Goal: Download file/media

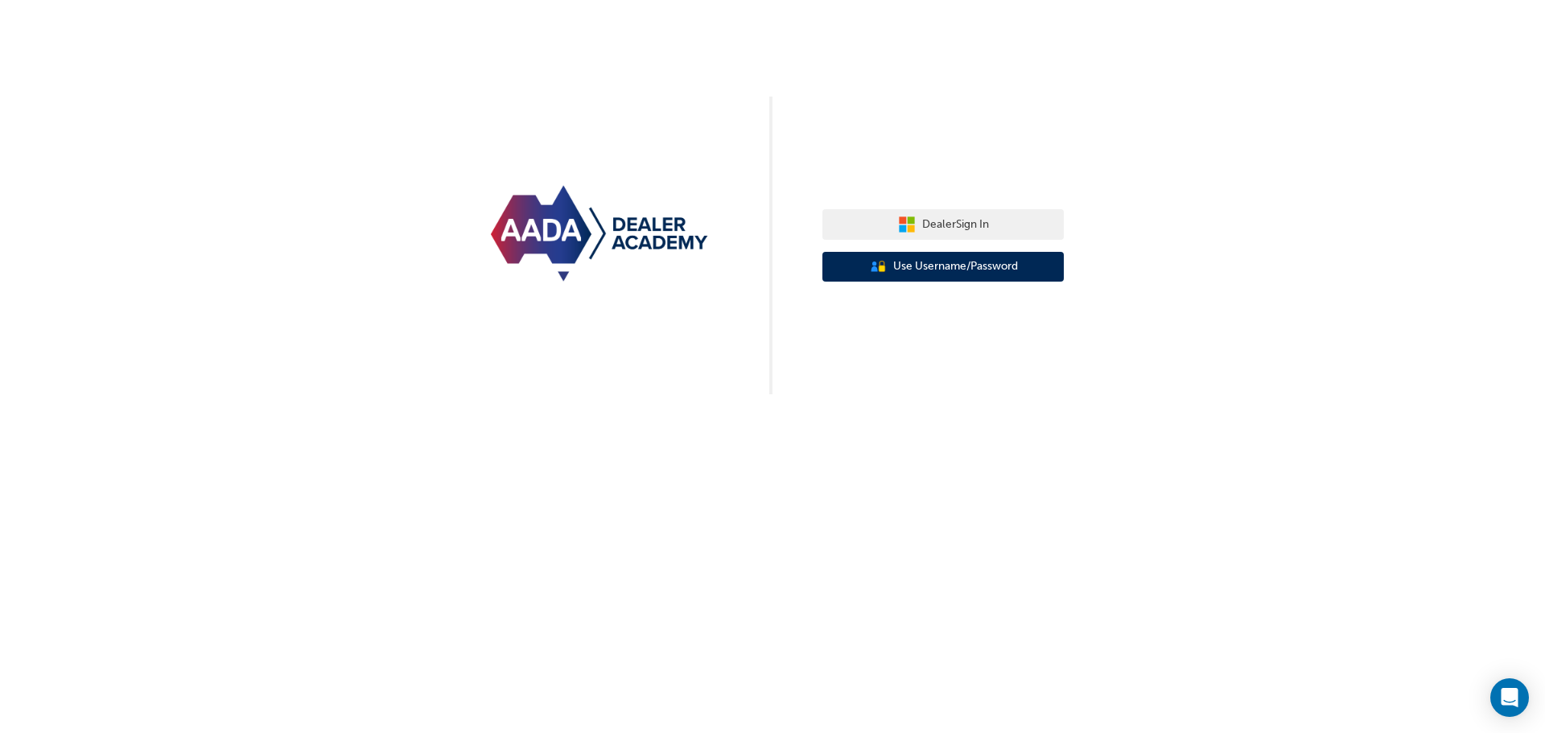
click at [911, 272] on span "Use Username/Password" at bounding box center [955, 267] width 125 height 19
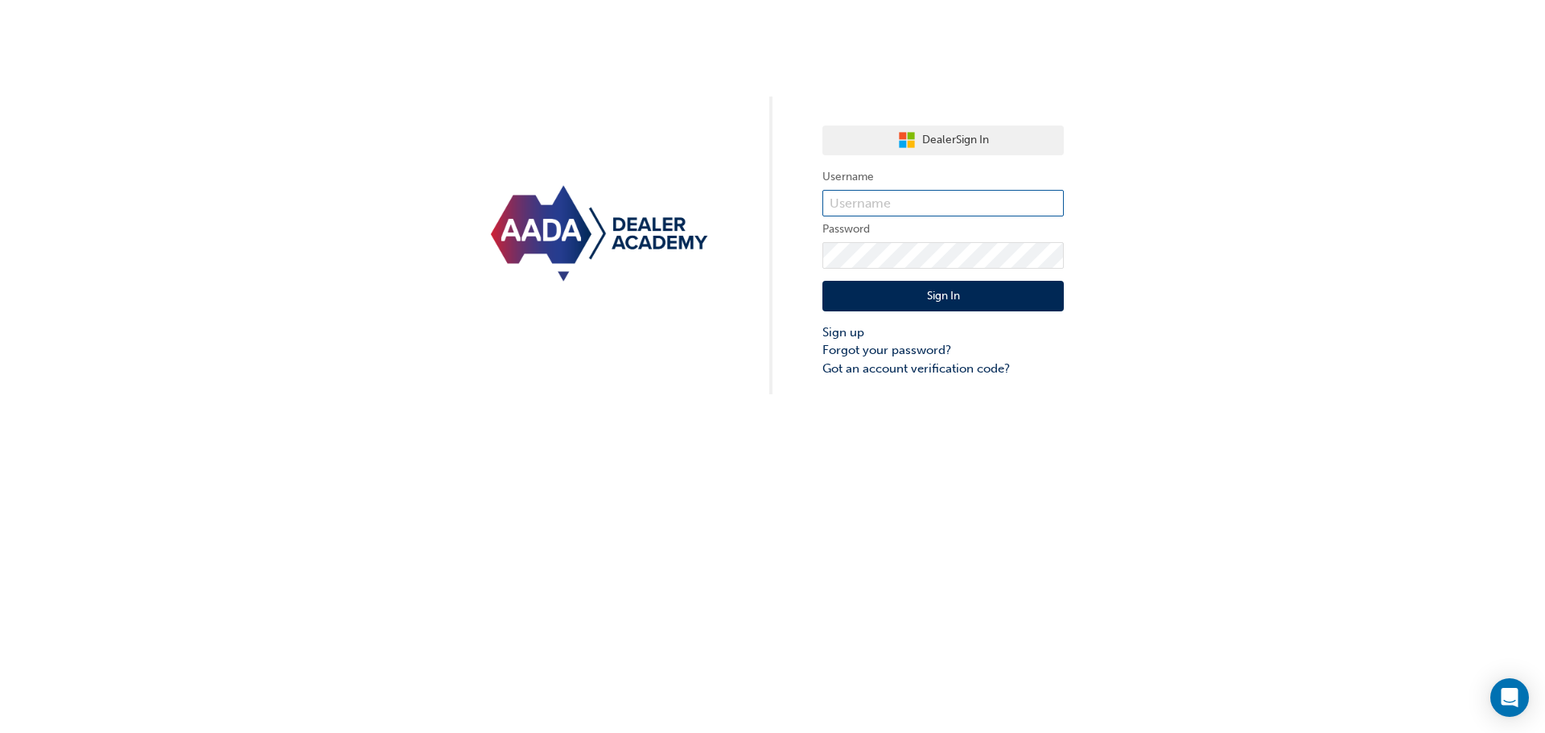
type input "bf.[PERSON_NAME].[PERSON_NAME]"
click at [901, 208] on input "bf.[PERSON_NAME].[PERSON_NAME]" at bounding box center [943, 203] width 241 height 27
drag, startPoint x: 841, startPoint y: 299, endPoint x: 852, endPoint y: 302, distance: 11.5
click at [844, 299] on button "Sign In" at bounding box center [943, 296] width 241 height 31
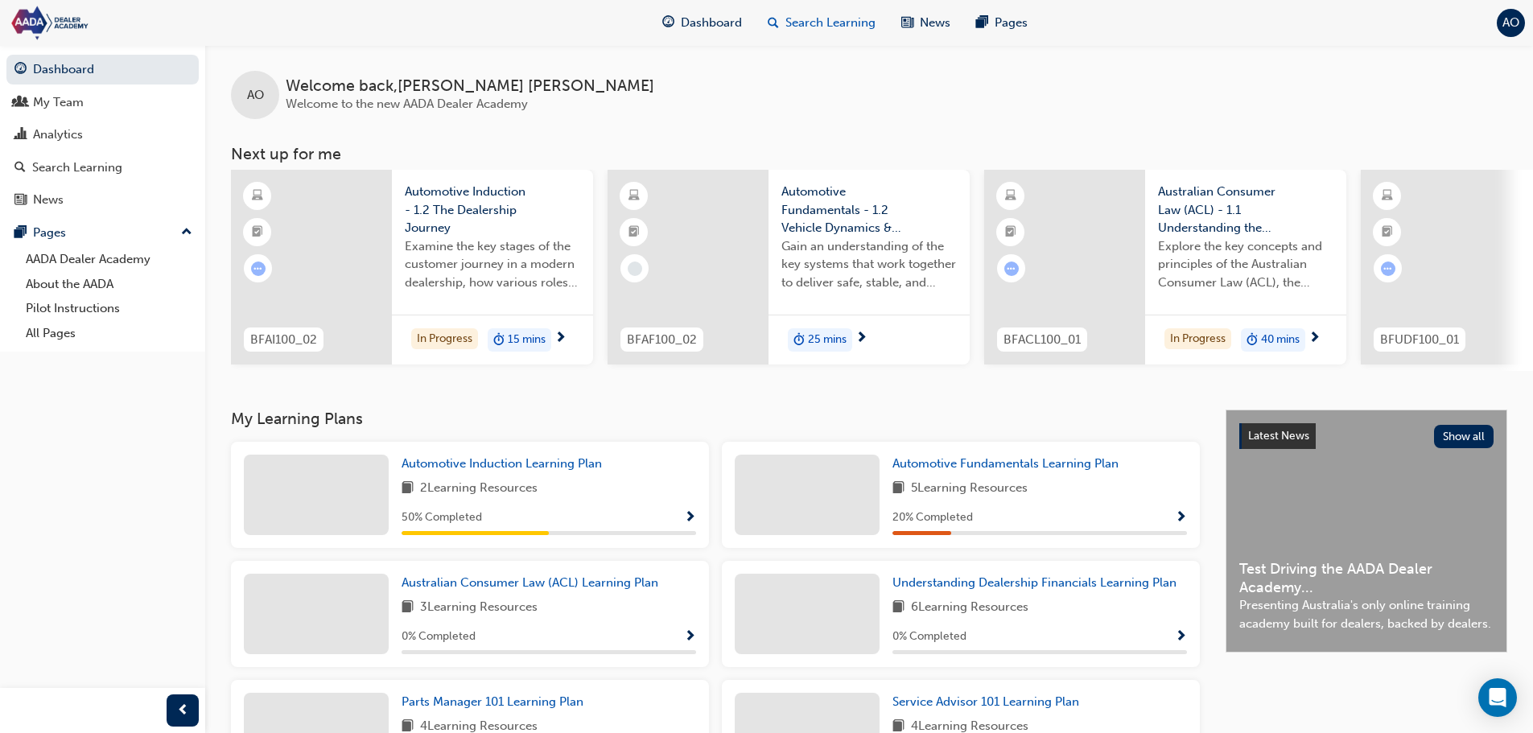
click at [855, 24] on span "Search Learning" at bounding box center [831, 23] width 90 height 19
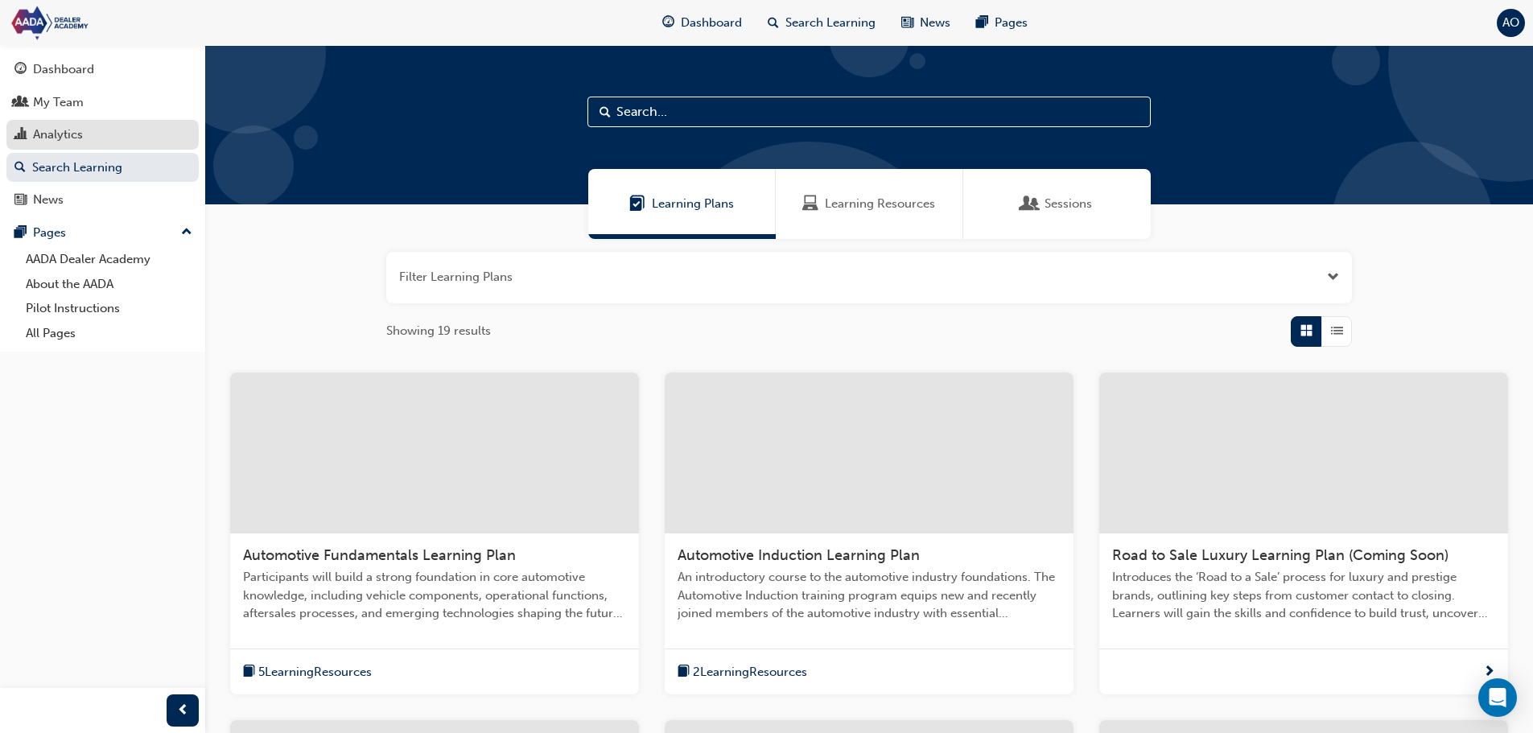
click at [149, 133] on div "Analytics" at bounding box center [102, 135] width 176 height 20
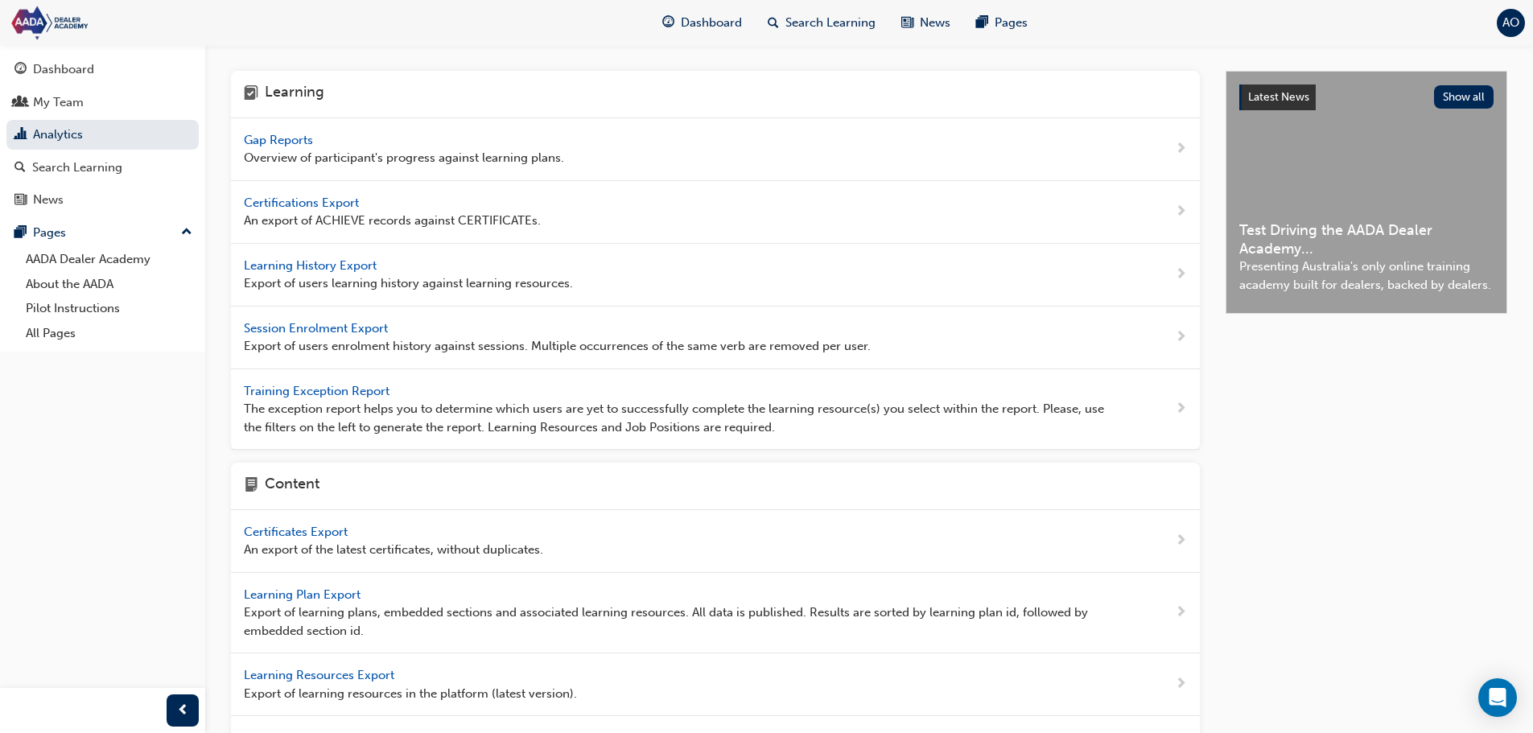
click at [408, 135] on div "Gap Reports Overview of participant's progress against learning plans." at bounding box center [404, 149] width 320 height 36
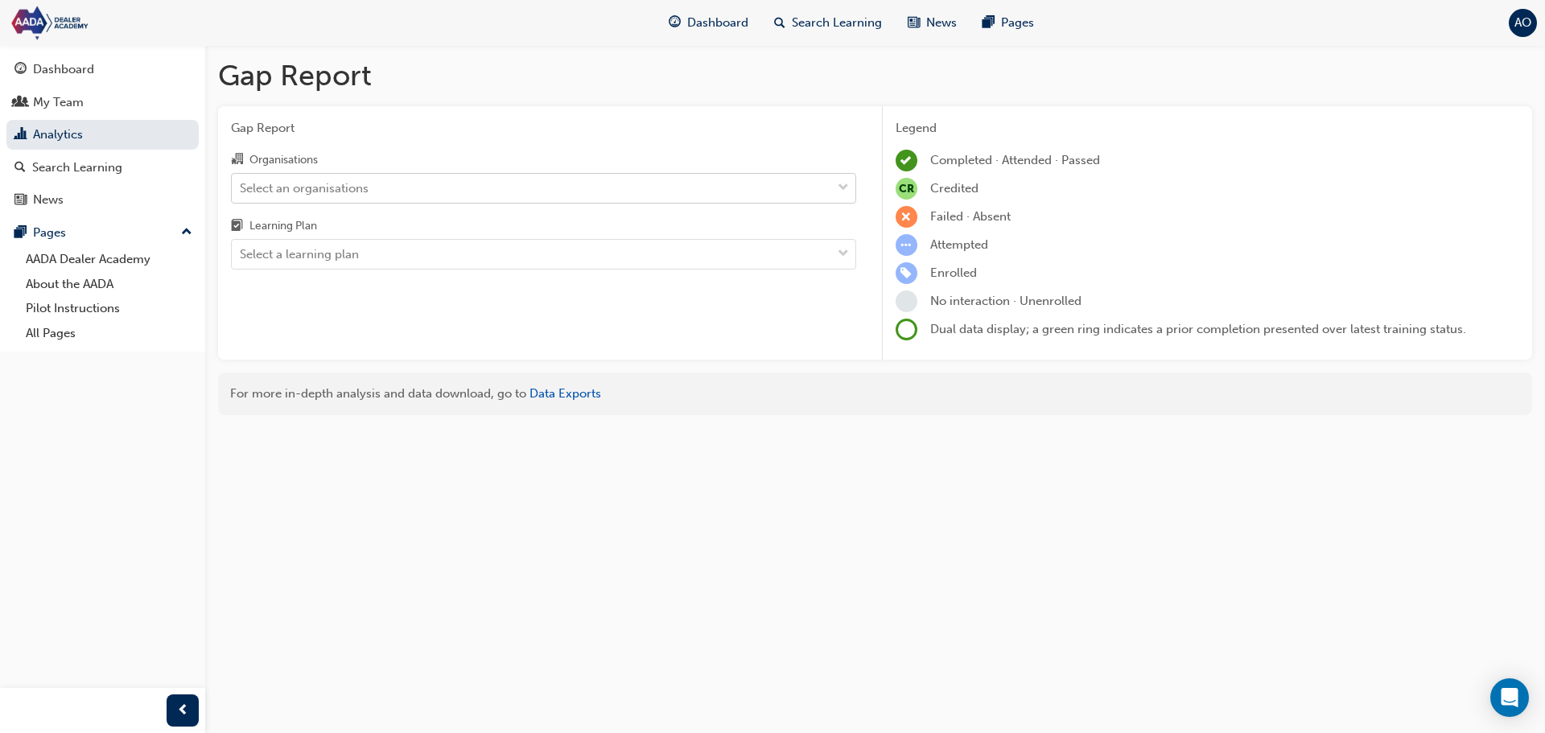
click at [400, 181] on div "Select an organisations" at bounding box center [532, 188] width 600 height 28
click at [241, 181] on input "Organisations Select an organisations" at bounding box center [241, 187] width 2 height 14
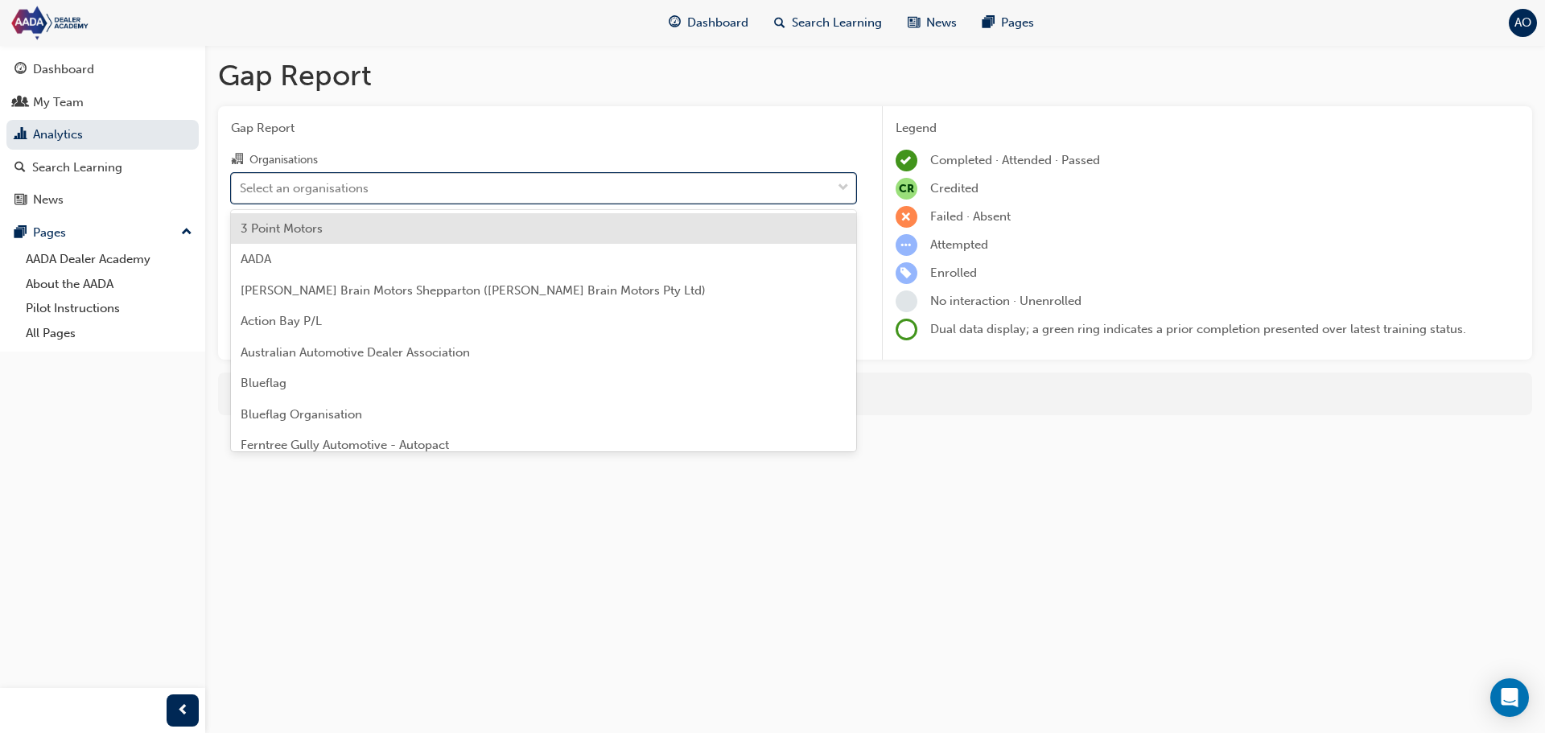
click at [400, 185] on div "Select an organisations" at bounding box center [532, 188] width 600 height 28
click at [241, 185] on input "Organisations option 3 Point Motors focused, 1 of 15. 15 results available. Use…" at bounding box center [241, 187] width 2 height 14
click at [342, 188] on div "Select an organisations" at bounding box center [304, 188] width 129 height 19
click at [241, 188] on input "Organisations option 3 Point Motors focused, 1 of 15. 15 results available. Use…" at bounding box center [241, 187] width 2 height 14
click at [146, 129] on link "Analytics" at bounding box center [102, 135] width 192 height 30
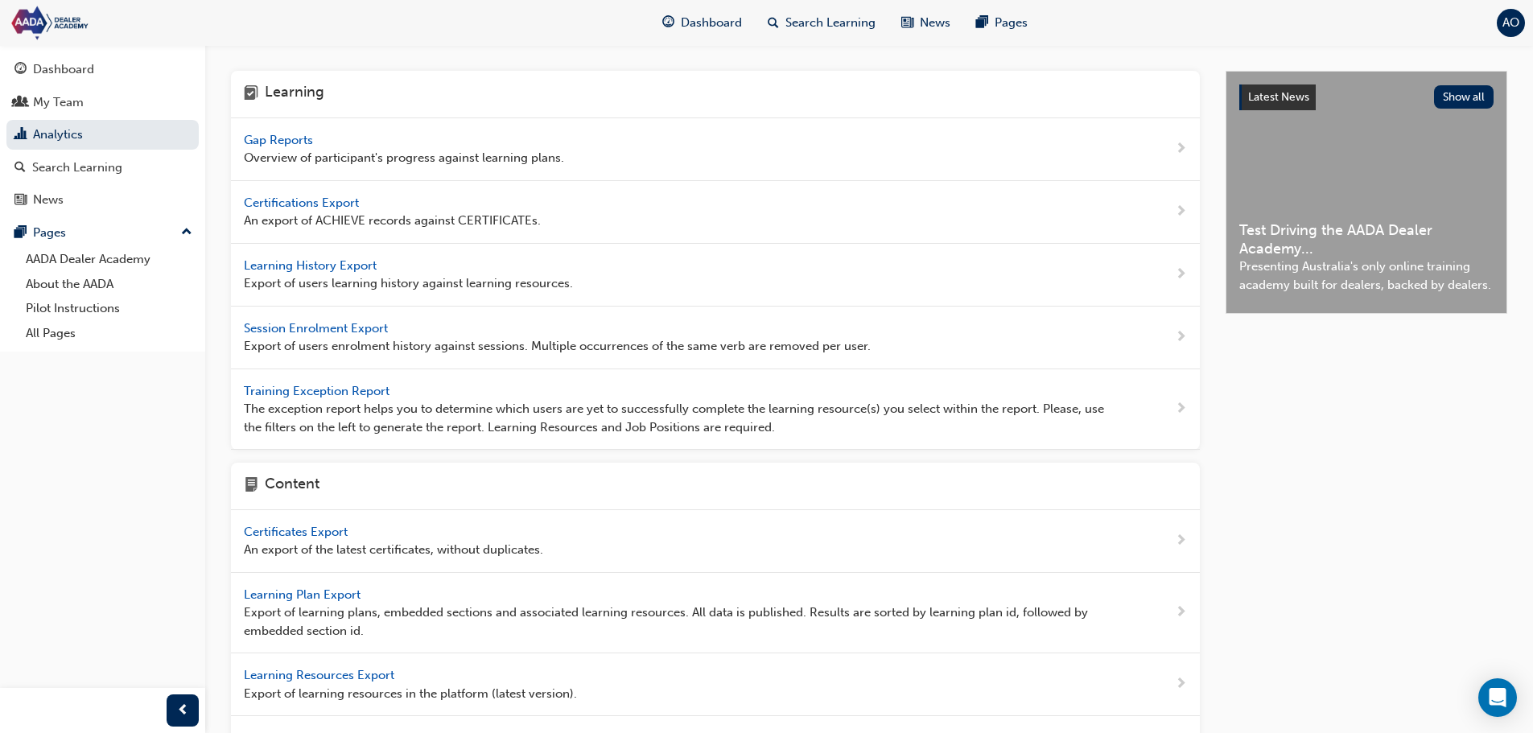
click at [350, 269] on span "Learning History Export" at bounding box center [312, 265] width 136 height 14
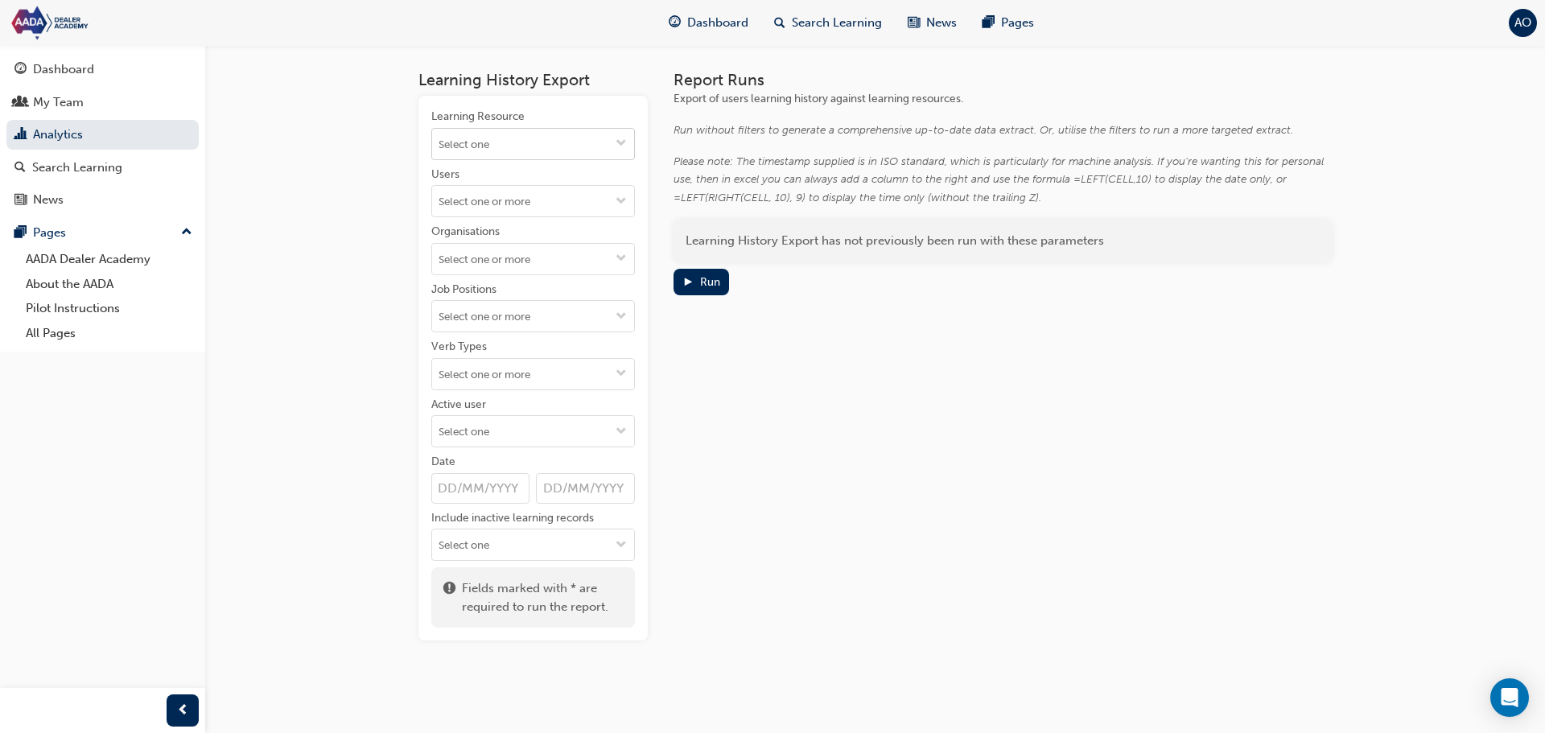
click at [526, 137] on input "Learning Resource" at bounding box center [533, 144] width 202 height 31
click at [522, 137] on input "Learning Resource No results, type at least 1 character of title or code" at bounding box center [533, 144] width 202 height 31
click at [544, 382] on input "Verb Types" at bounding box center [533, 374] width 202 height 31
type input "com"
click at [528, 435] on li "COMPLETE" at bounding box center [533, 435] width 204 height 31
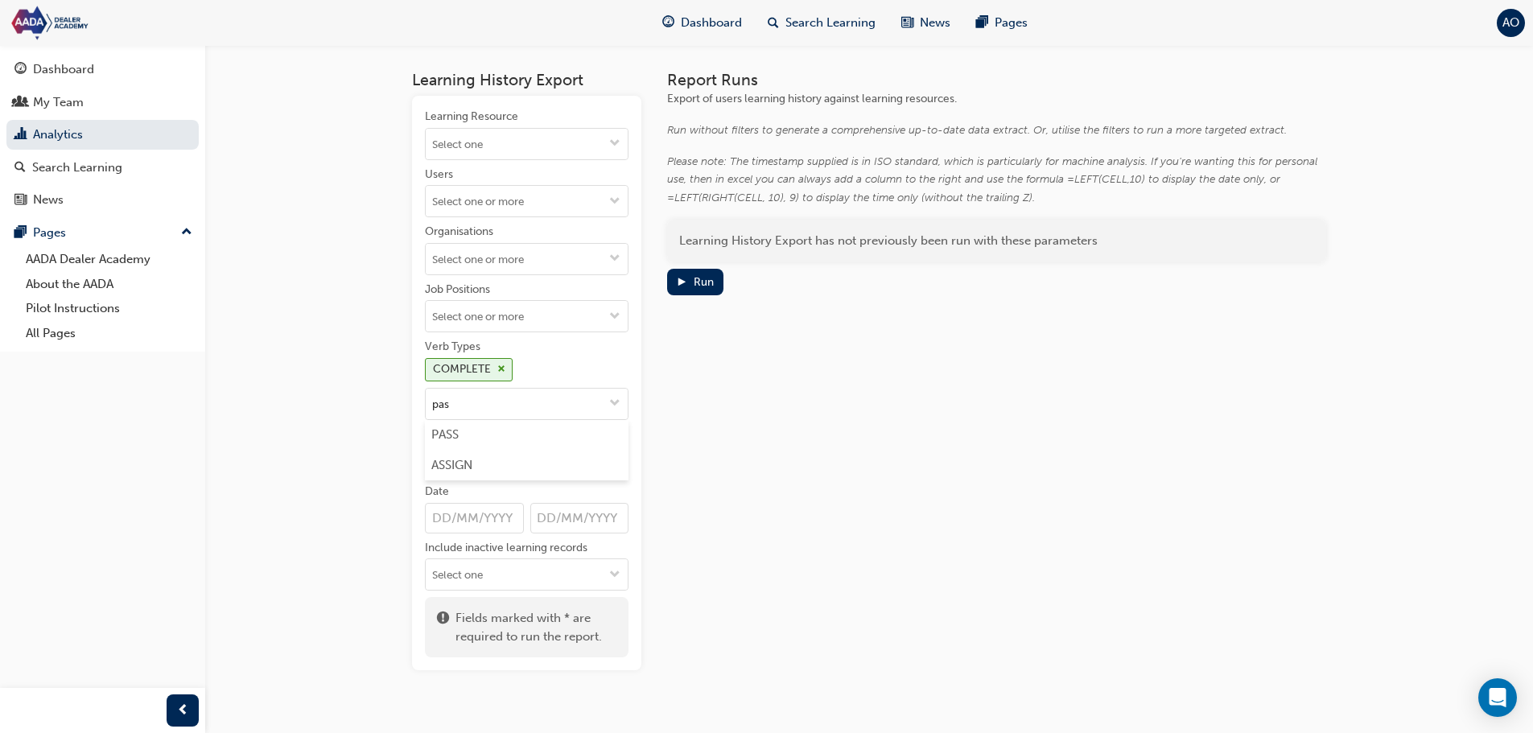
type input "pass"
click at [527, 428] on li "PASS" at bounding box center [527, 435] width 204 height 31
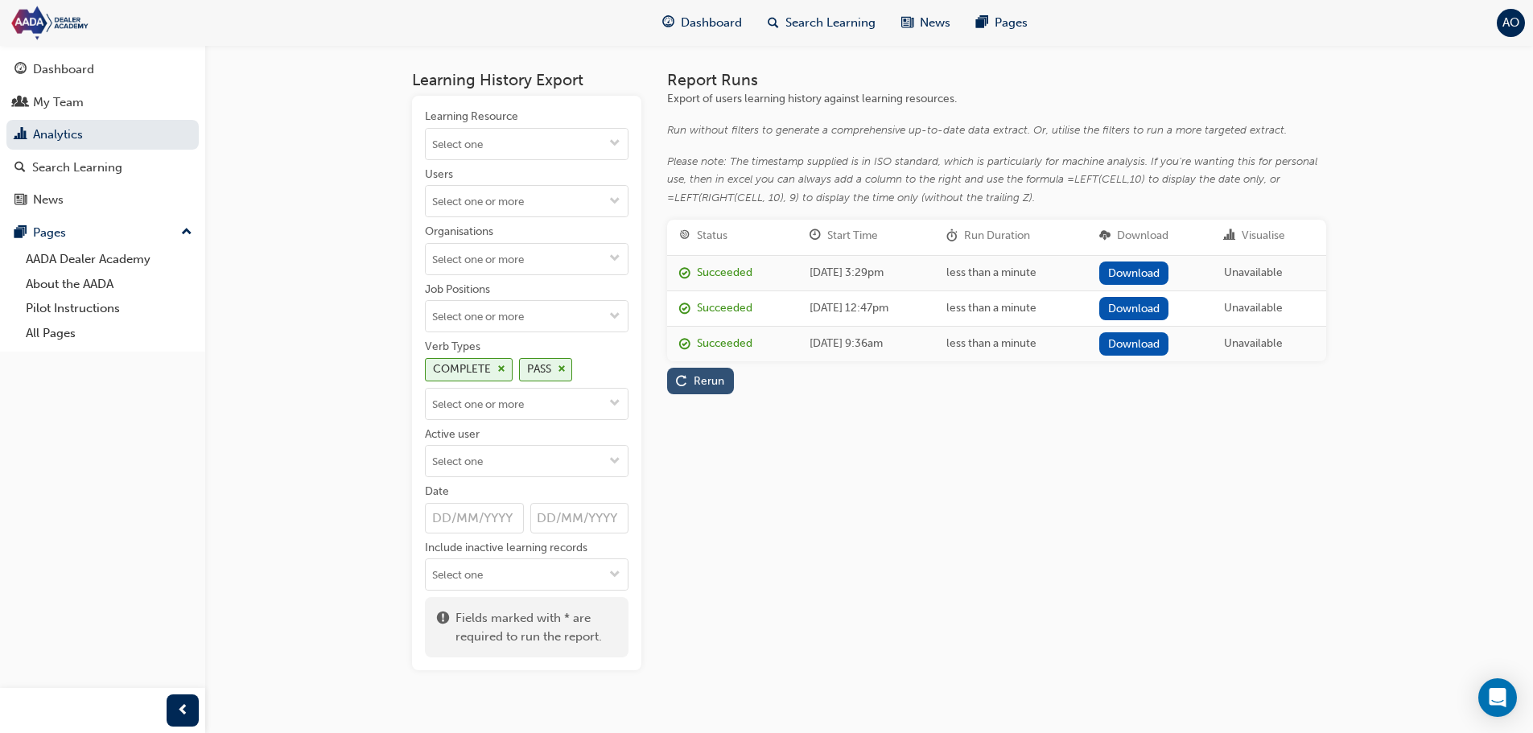
click at [716, 390] on button "Rerun" at bounding box center [700, 381] width 67 height 27
click at [1170, 266] on link "Download" at bounding box center [1135, 273] width 70 height 23
click at [527, 395] on input "Verb Types COMPLETE PASS" at bounding box center [527, 404] width 202 height 31
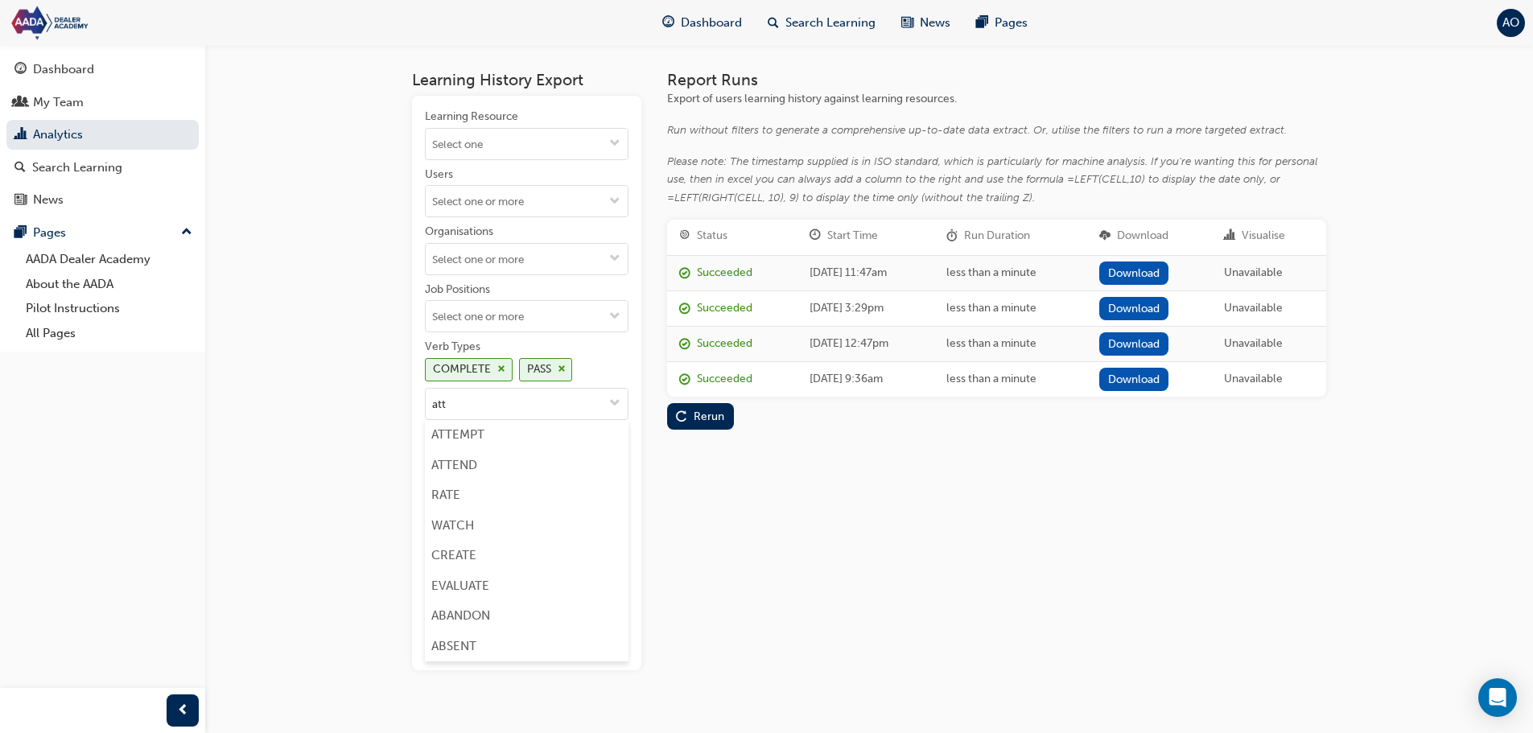
type input "atte"
click at [457, 460] on li "ATTEND" at bounding box center [527, 465] width 204 height 31
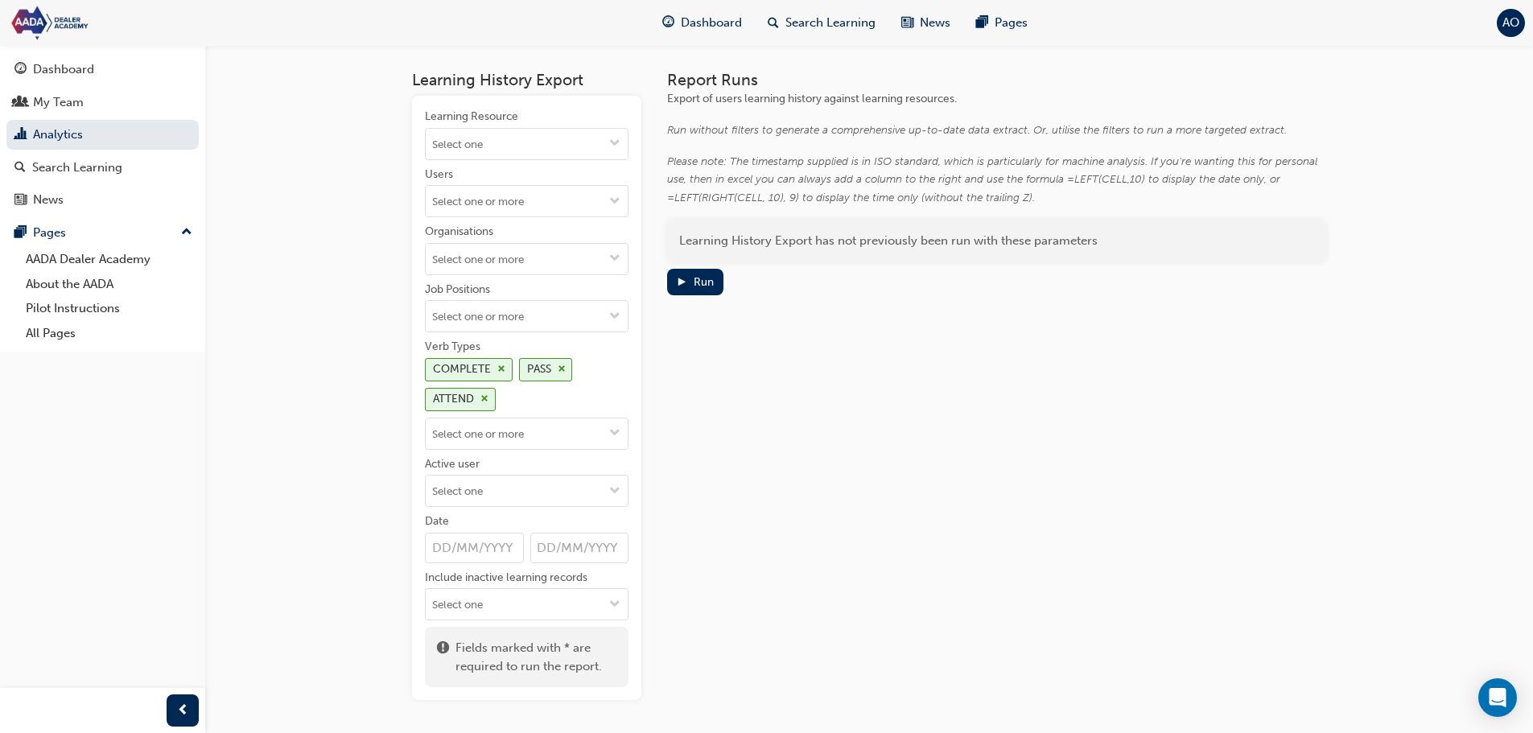
click at [694, 264] on div "Learning History Export has not previously been run with these parameters Run" at bounding box center [996, 258] width 659 height 76
click at [686, 293] on button "Run" at bounding box center [695, 282] width 56 height 27
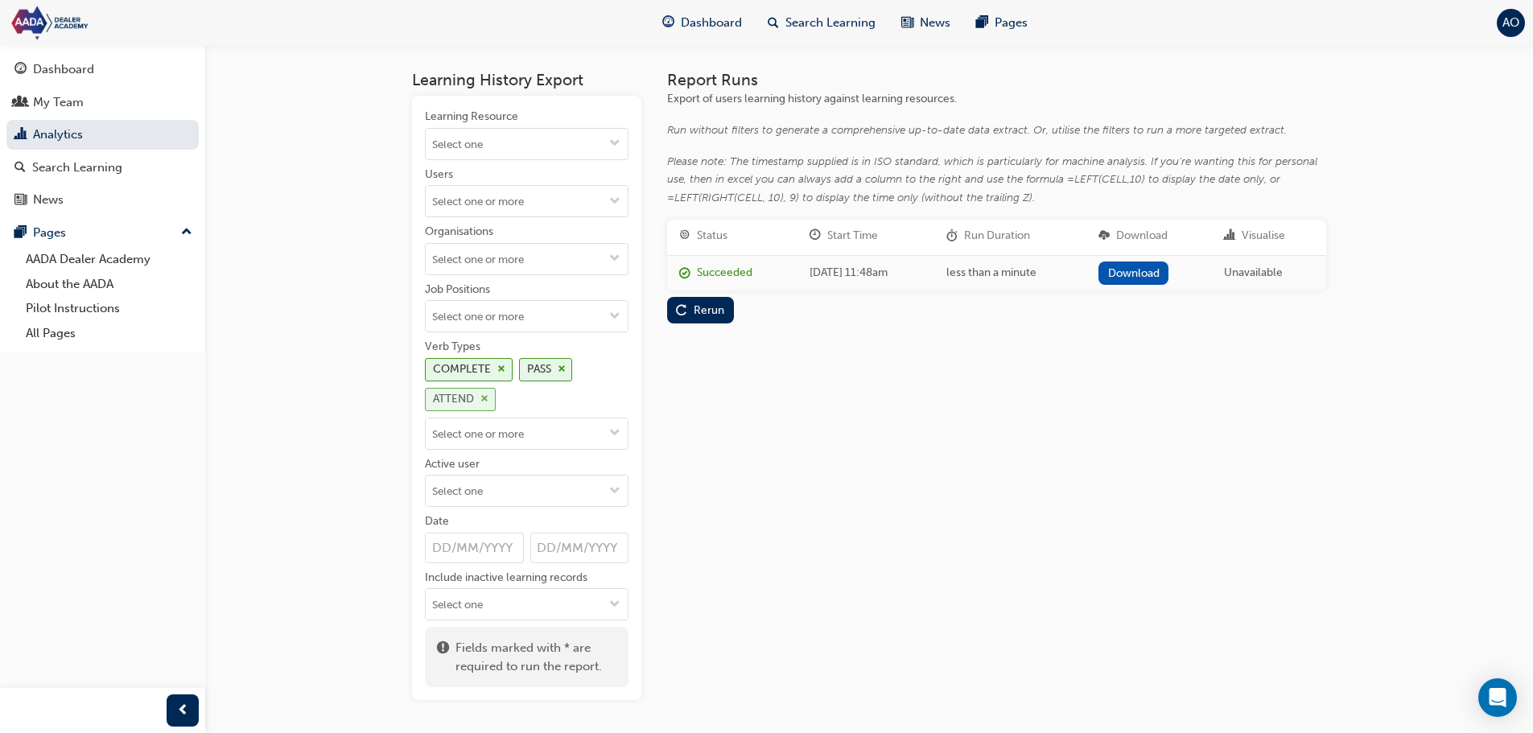
click at [480, 394] on div "ATTEND" at bounding box center [460, 399] width 71 height 23
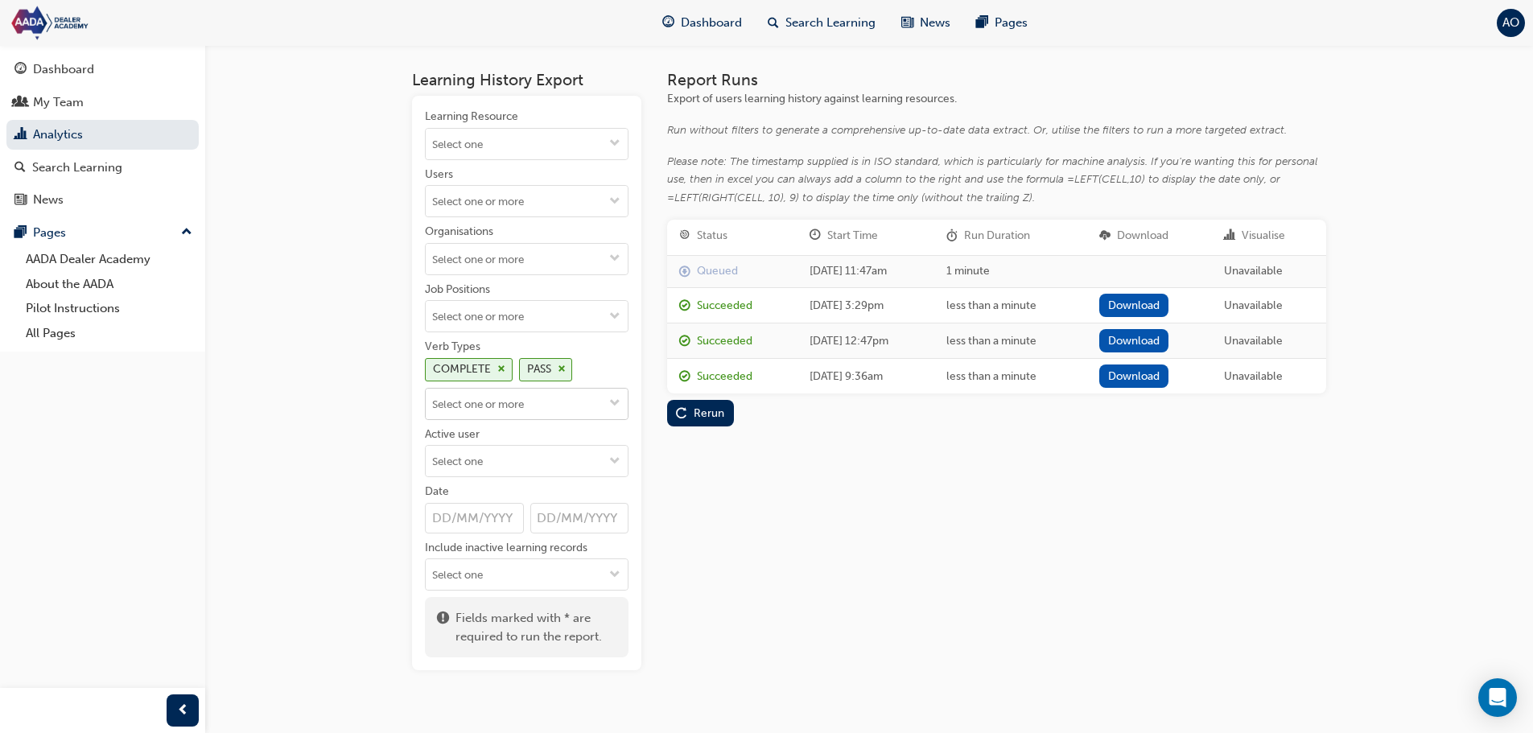
click at [484, 402] on input "Verb Types COMPLETE PASS" at bounding box center [527, 404] width 202 height 31
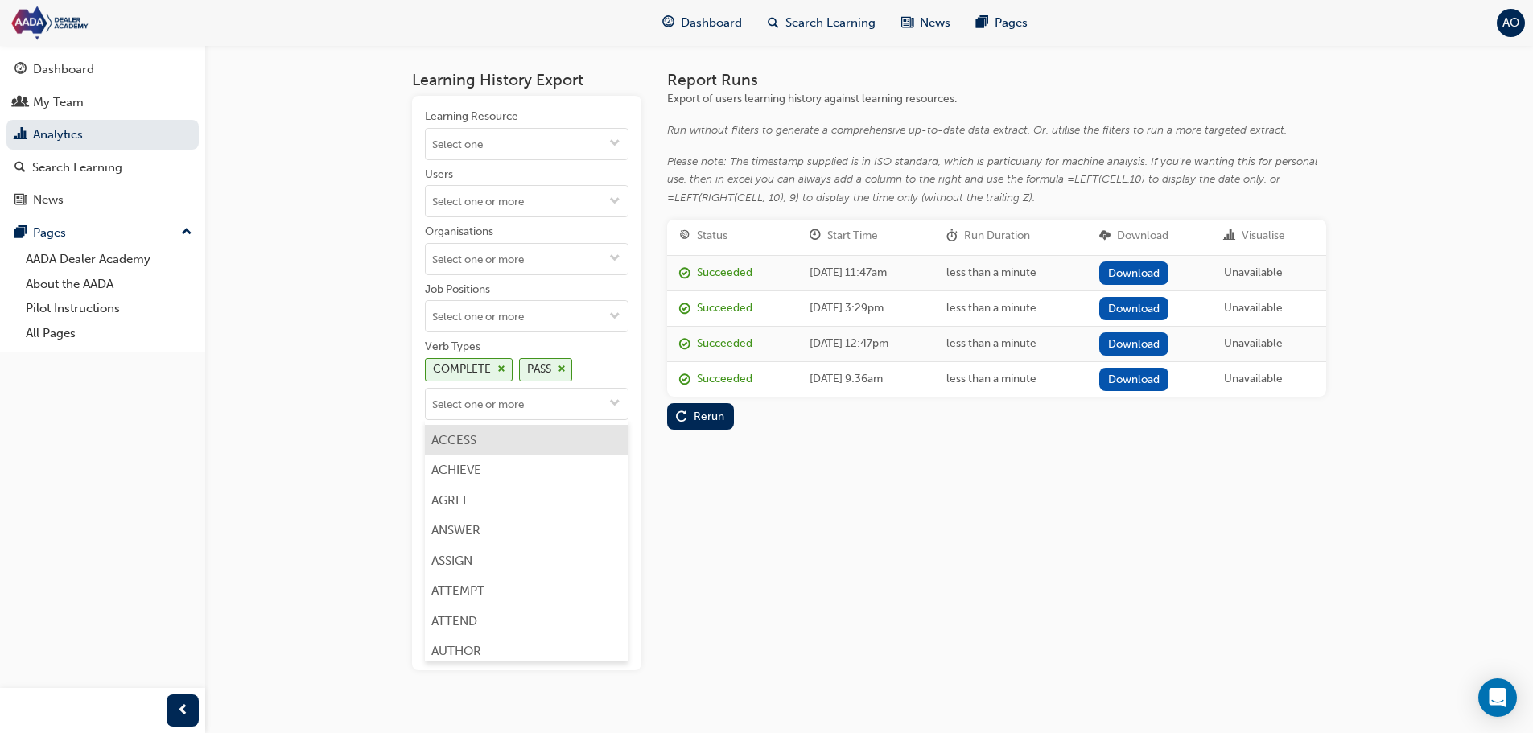
scroll to position [101, 0]
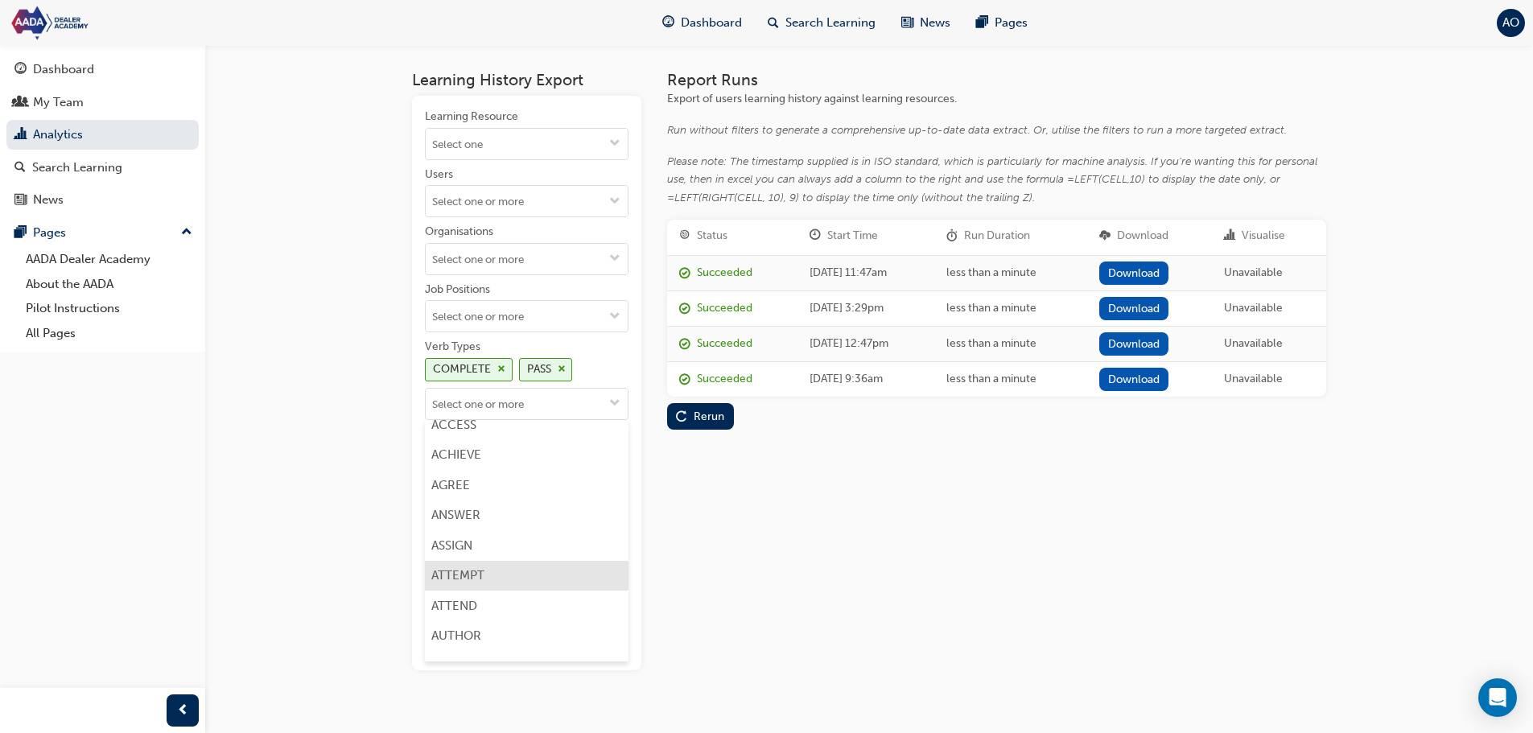
click at [530, 574] on li "ATTEMPT" at bounding box center [527, 576] width 204 height 31
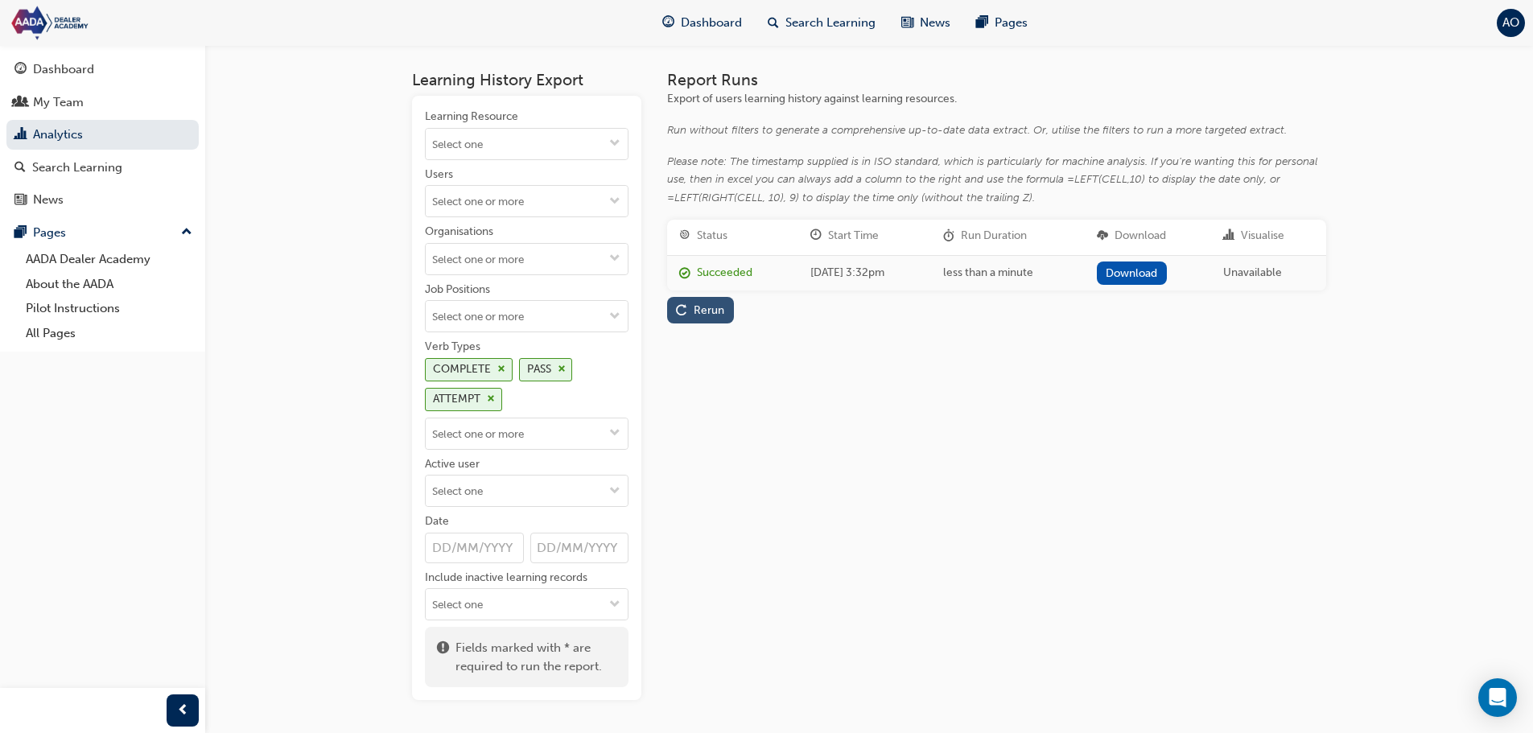
click at [692, 305] on div "Rerun" at bounding box center [700, 310] width 48 height 17
click at [1169, 270] on link "Download" at bounding box center [1134, 273] width 70 height 23
